Goal: Check status: Check status

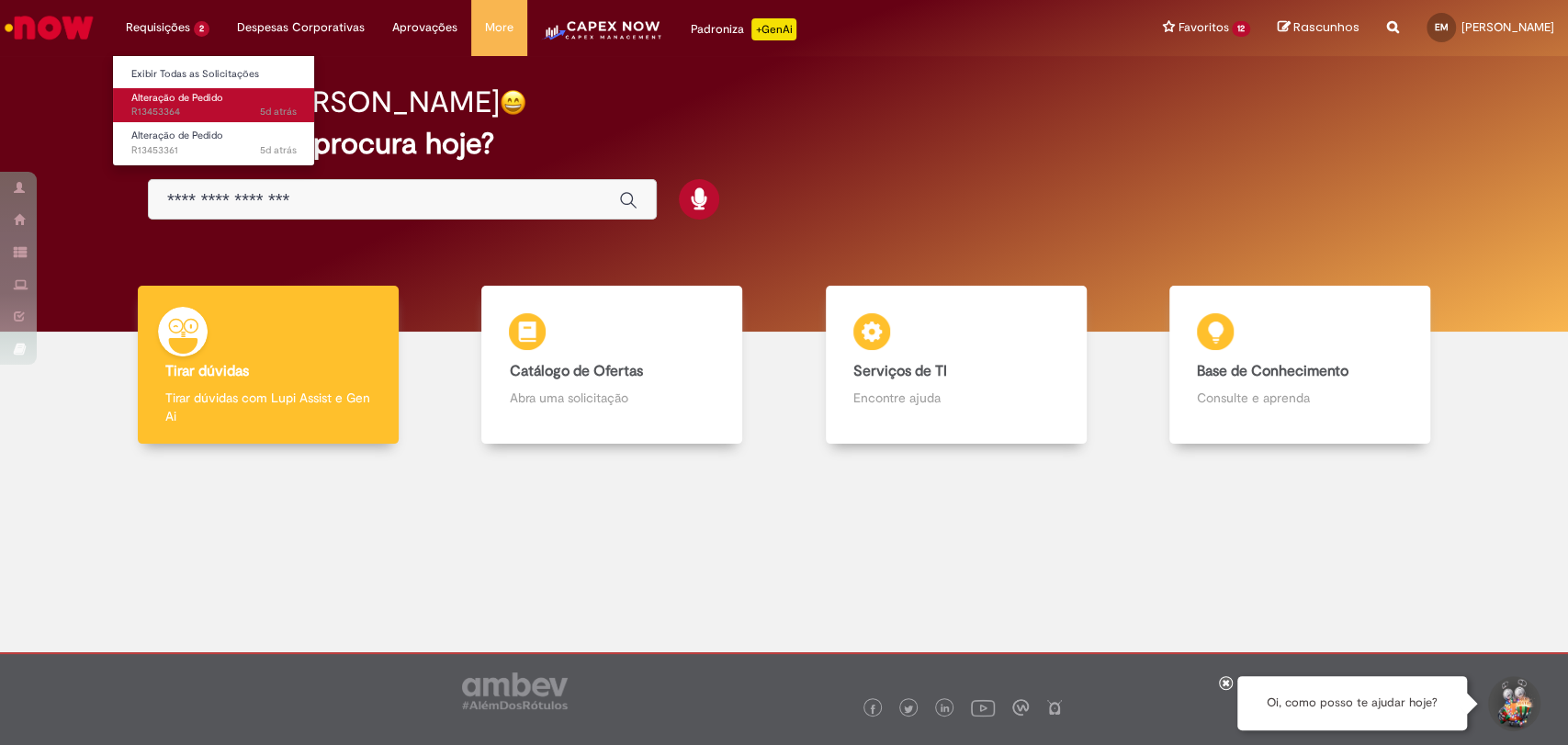
click at [172, 103] on span "Alteração de Pedido" at bounding box center [176, 97] width 92 height 13
click at [168, 110] on span "5d atrás 5 dias atrás R13453364" at bounding box center [213, 112] width 165 height 14
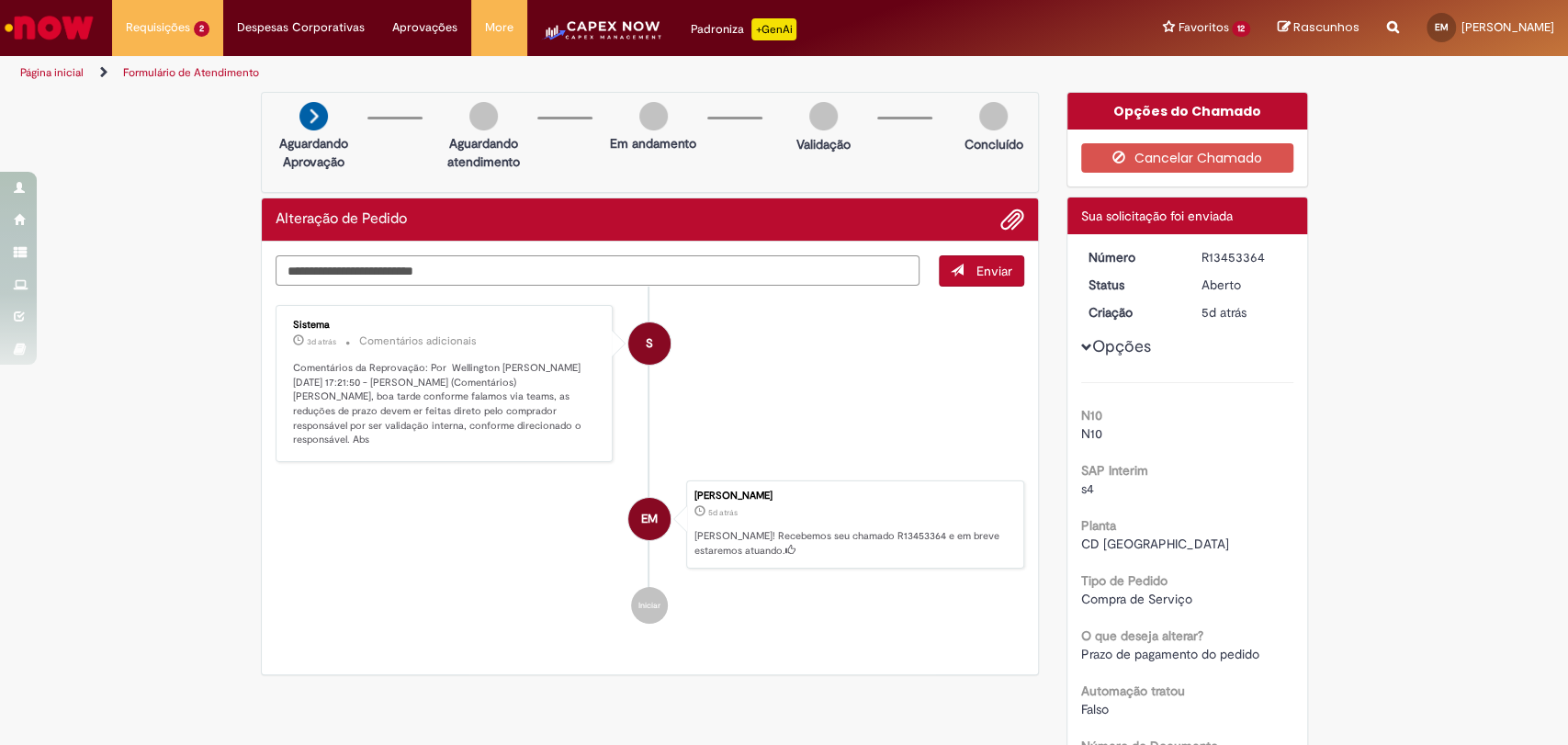
click at [827, 281] on textarea "Digite sua mensagem aqui..." at bounding box center [598, 271] width 645 height 31
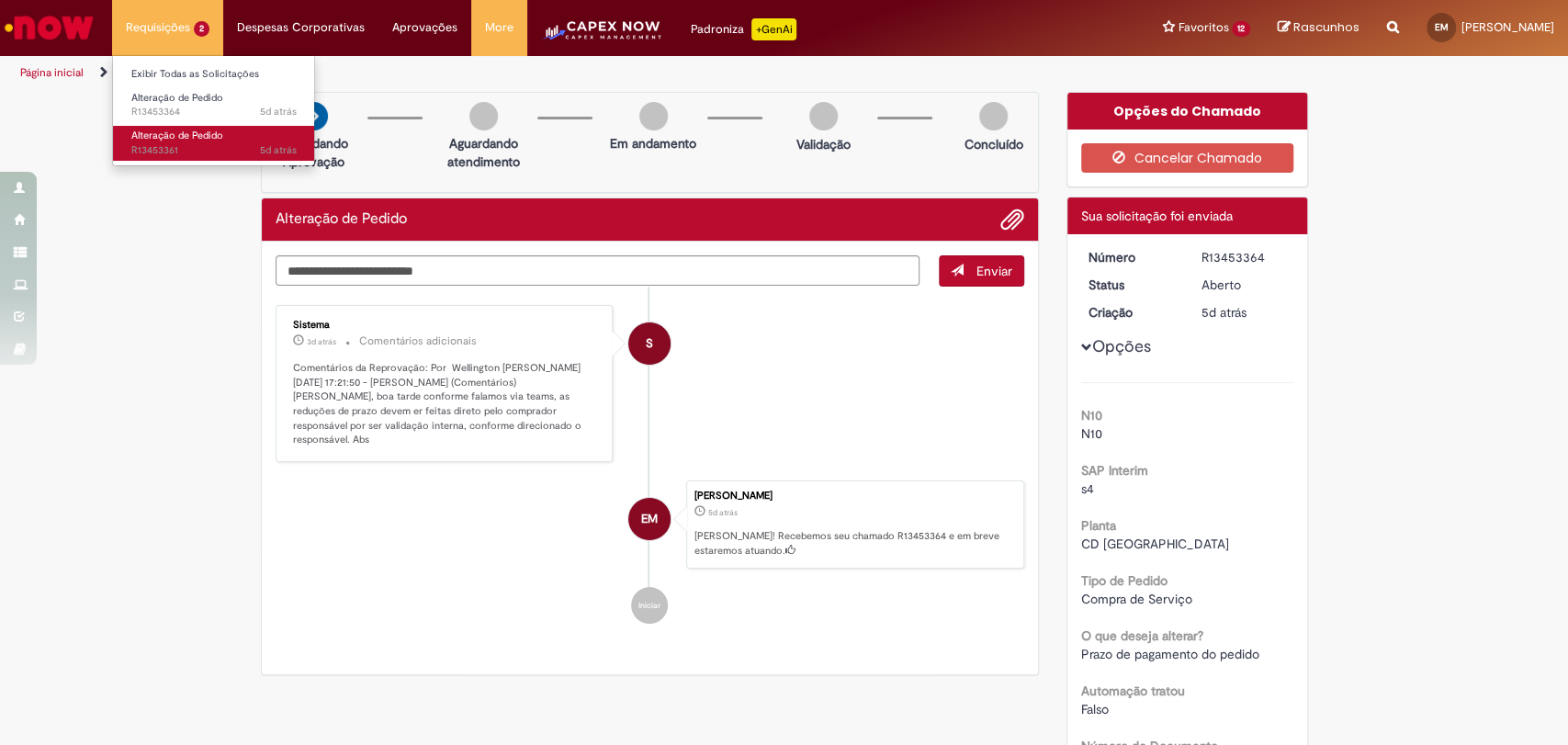
click at [182, 126] on link "Alteração de Pedido 5d atrás 5 dias atrás R13453361" at bounding box center [214, 143] width 203 height 34
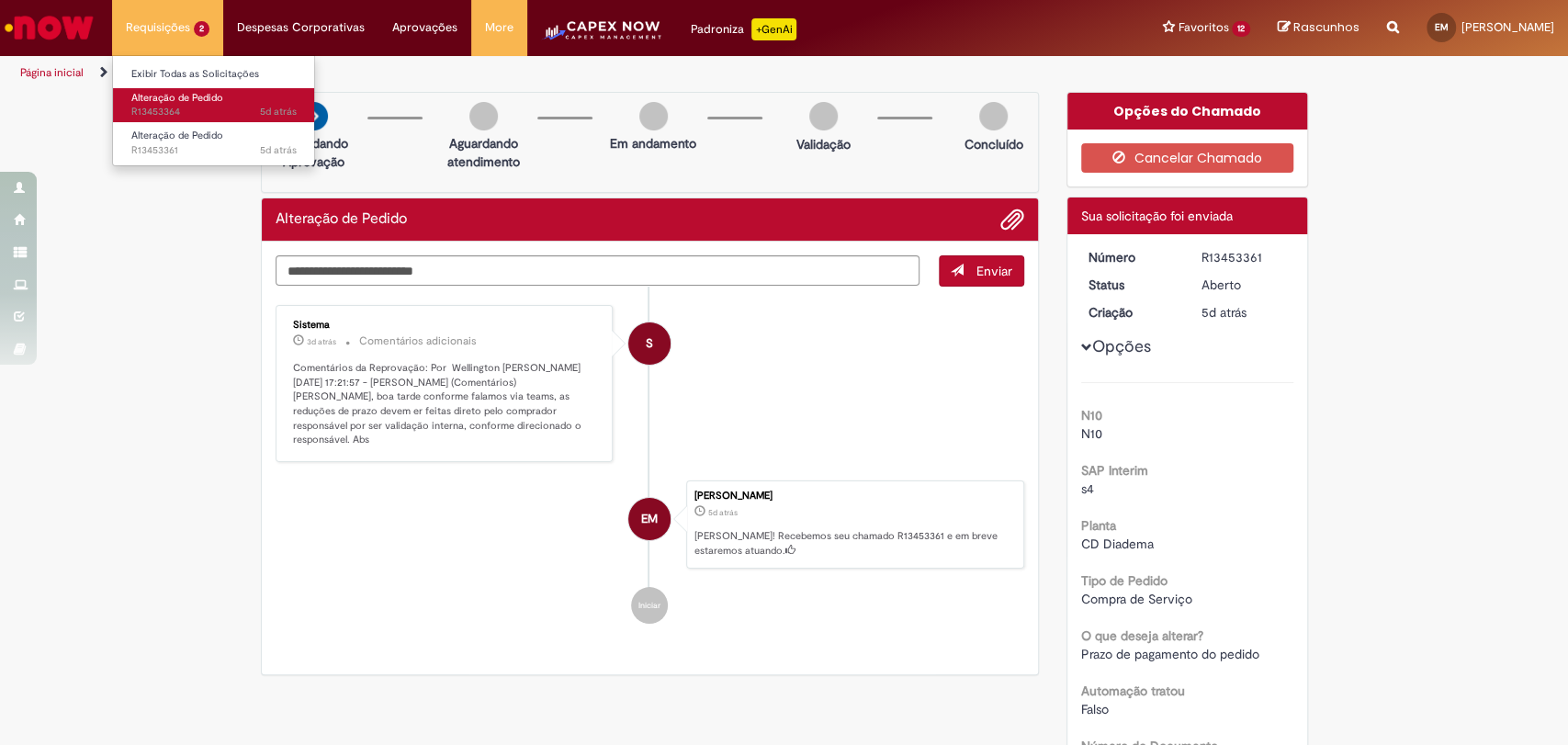
click at [191, 105] on span "5d atrás 5 dias atrás R13453364" at bounding box center [213, 112] width 165 height 14
click at [186, 107] on span "5d atrás 5 dias atrás R13453364" at bounding box center [213, 112] width 165 height 14
click at [170, 101] on span "Alteração de Pedido" at bounding box center [176, 97] width 92 height 13
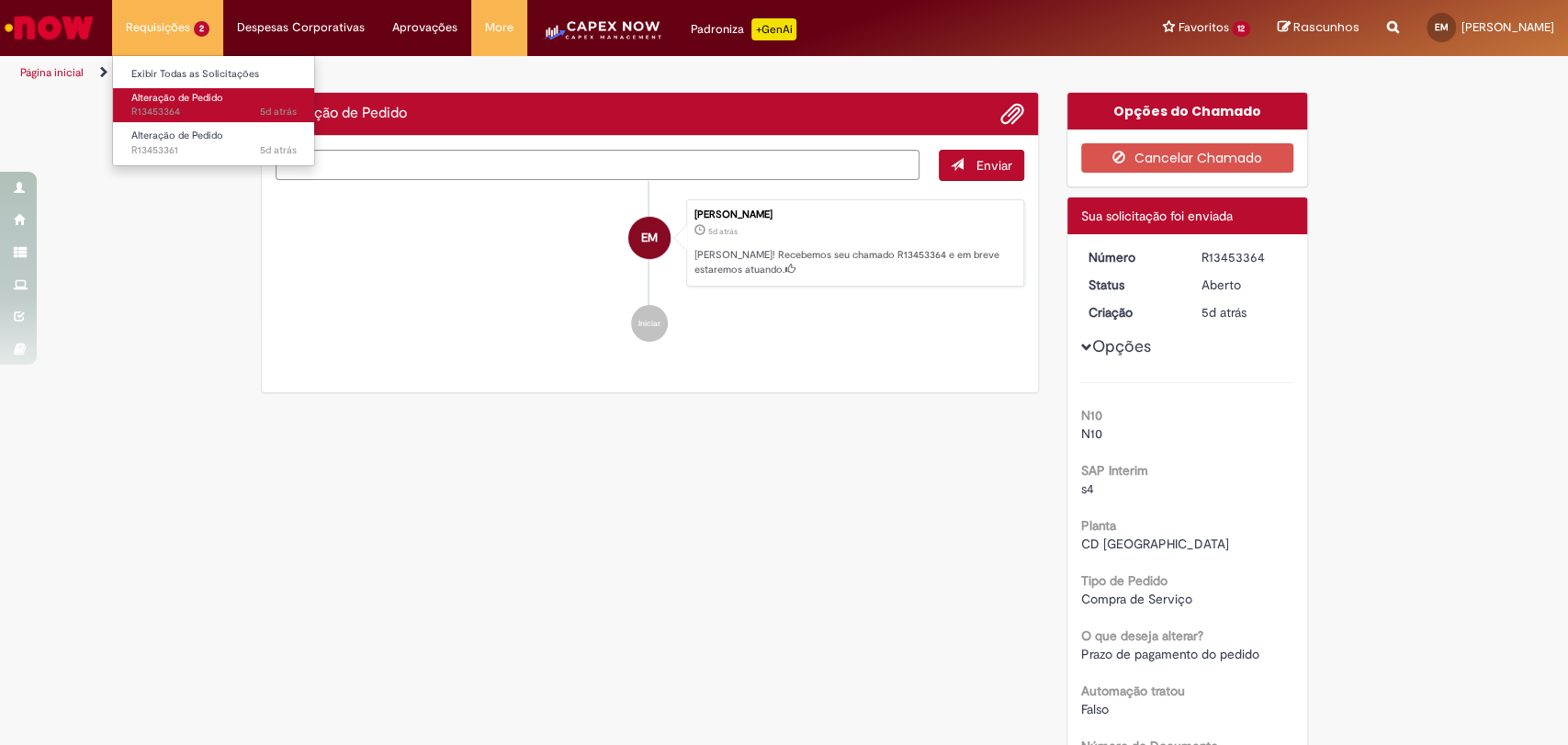
click at [170, 101] on span "Alteração de Pedido" at bounding box center [176, 97] width 92 height 13
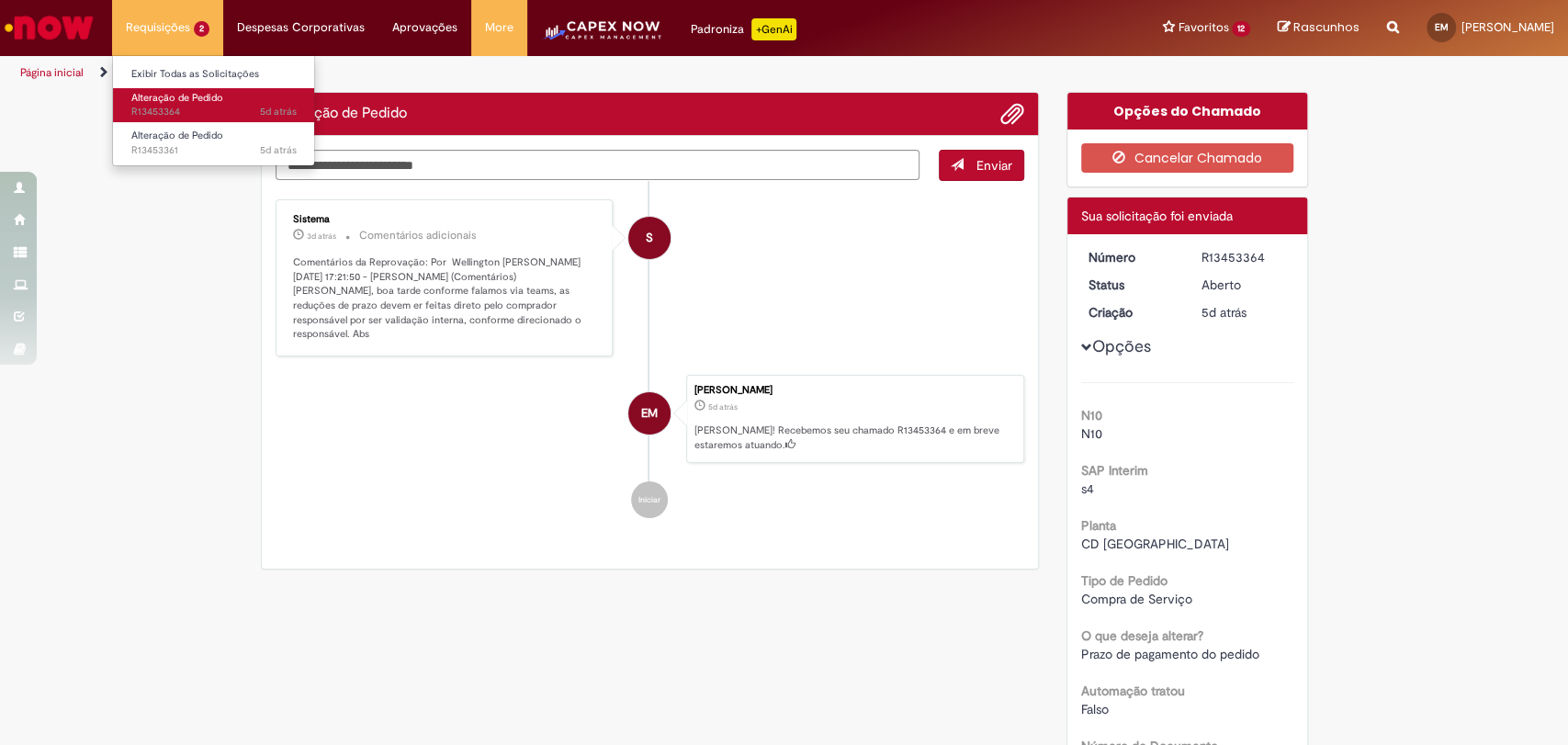
click at [170, 101] on span "Alteração de Pedido" at bounding box center [176, 97] width 92 height 13
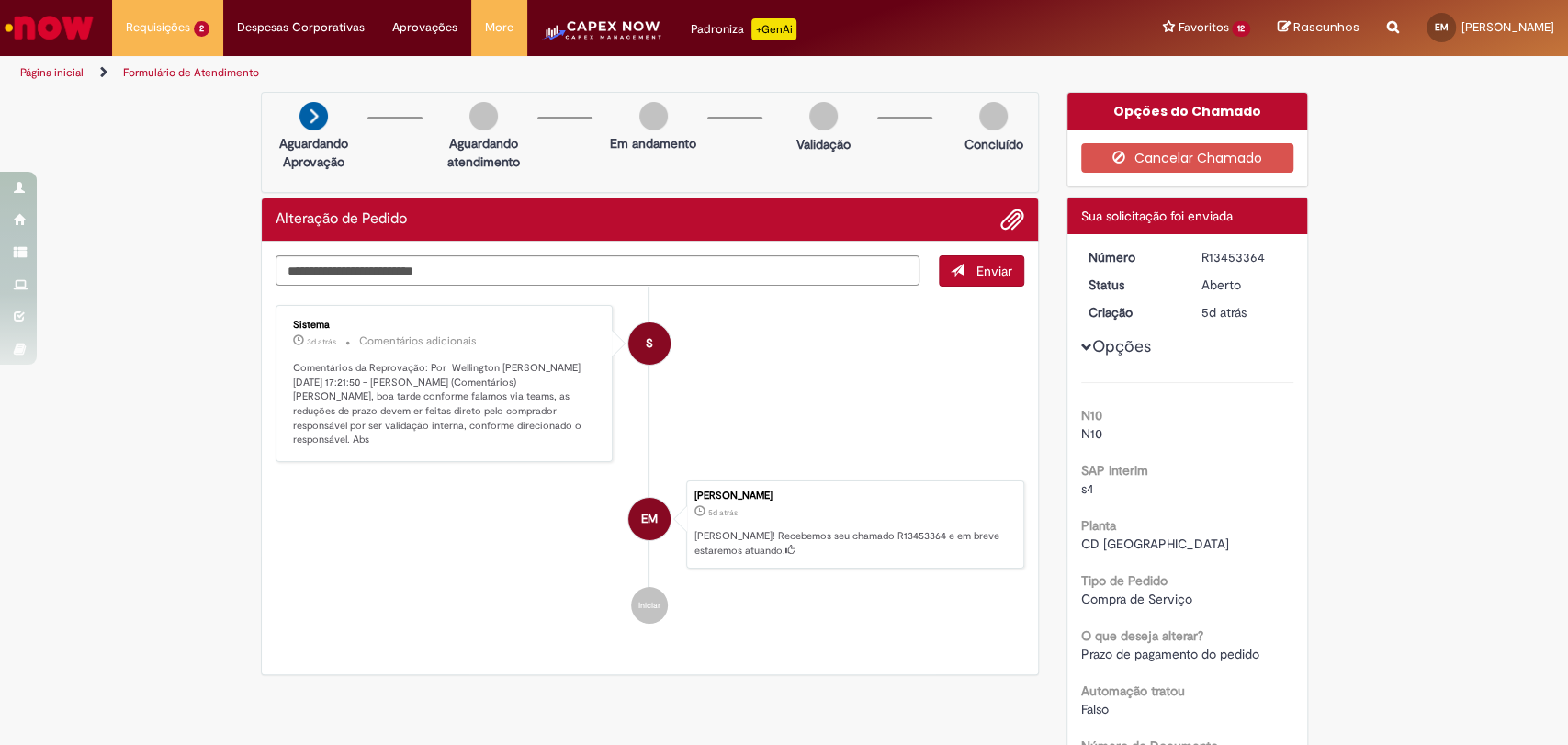
click at [1030, 412] on div "Alteração de Pedido Enviar S Sistema 3d atrás 3 dias atrás Comentários adiciona…" at bounding box center [651, 436] width 779 height 477
